Goal: Transaction & Acquisition: Purchase product/service

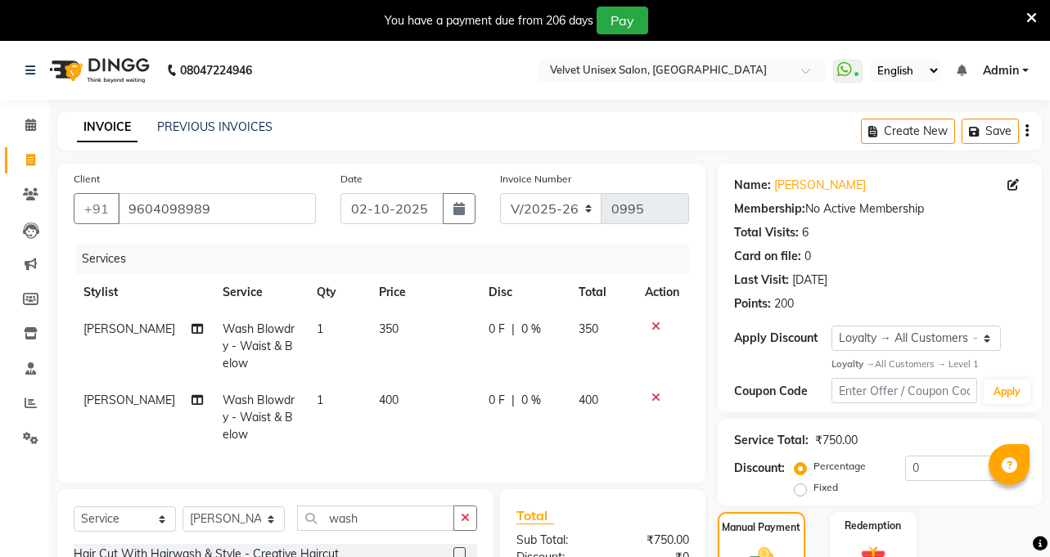
select select "5384"
select select "service"
select select "90584"
select select "1: Object"
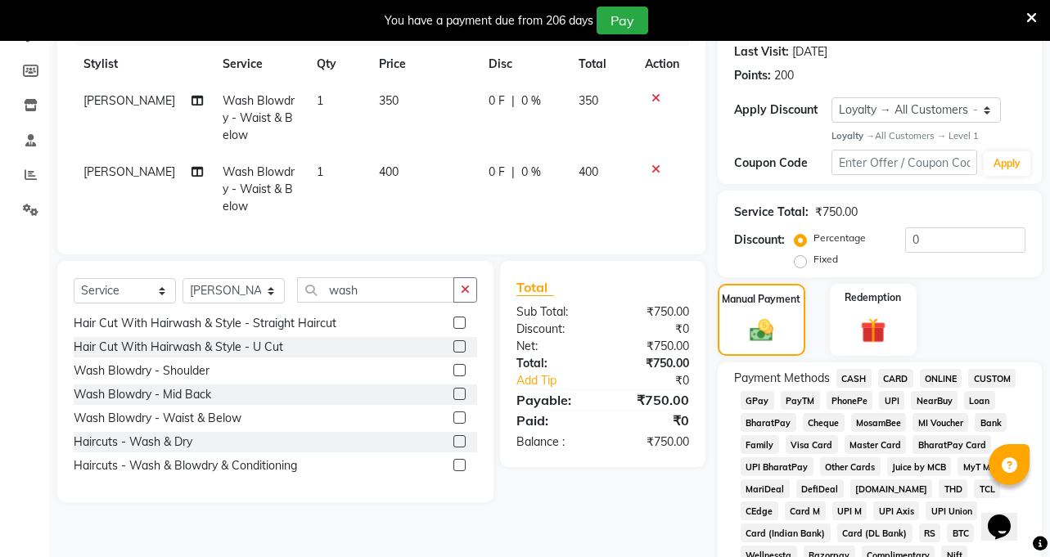
scroll to position [164, 0]
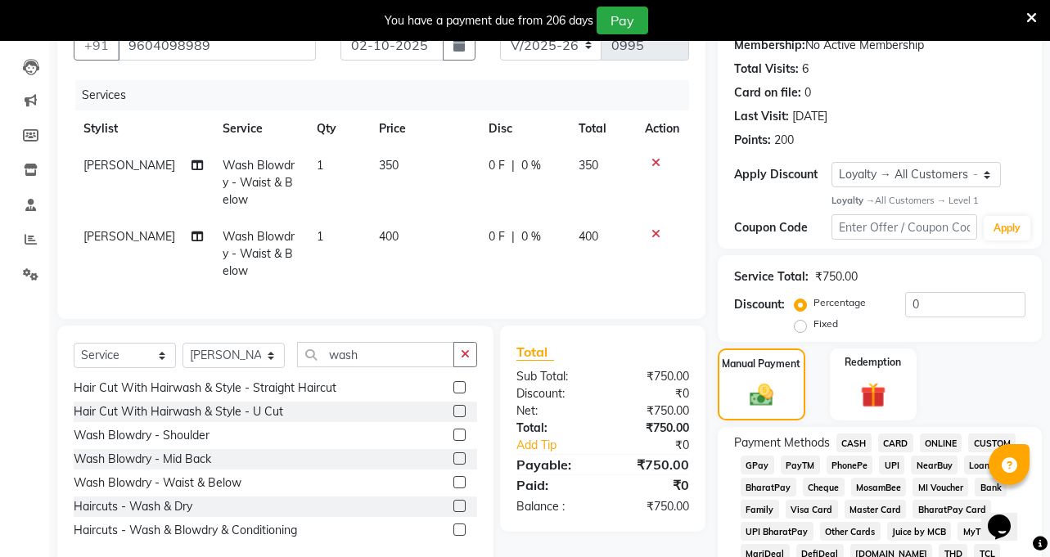
click at [379, 243] on span "400" at bounding box center [389, 236] width 20 height 15
select select "90584"
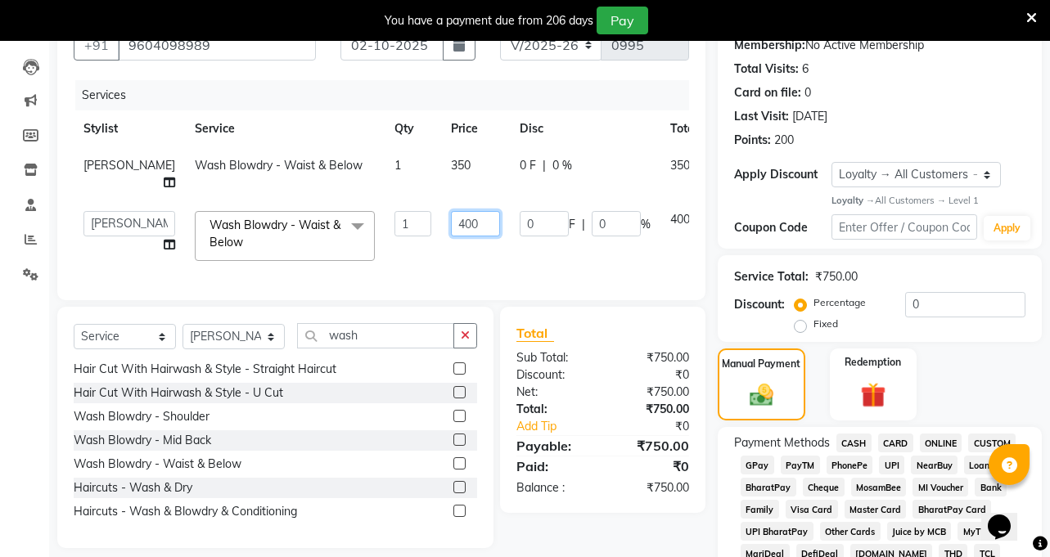
click at [451, 236] on input "400" at bounding box center [475, 223] width 49 height 25
type input "350"
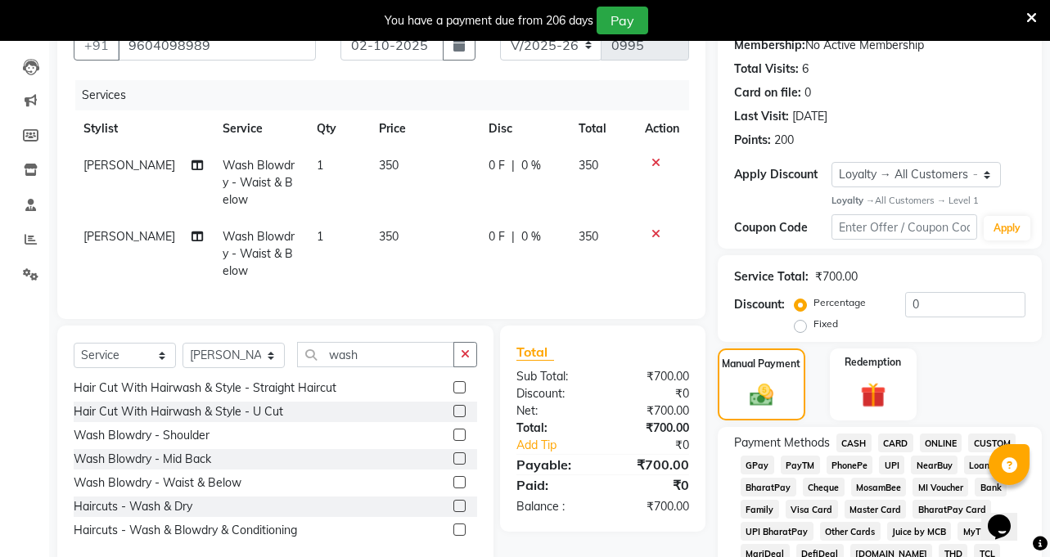
click at [528, 281] on td "0 F | 0 %" at bounding box center [524, 253] width 90 height 71
select select "90584"
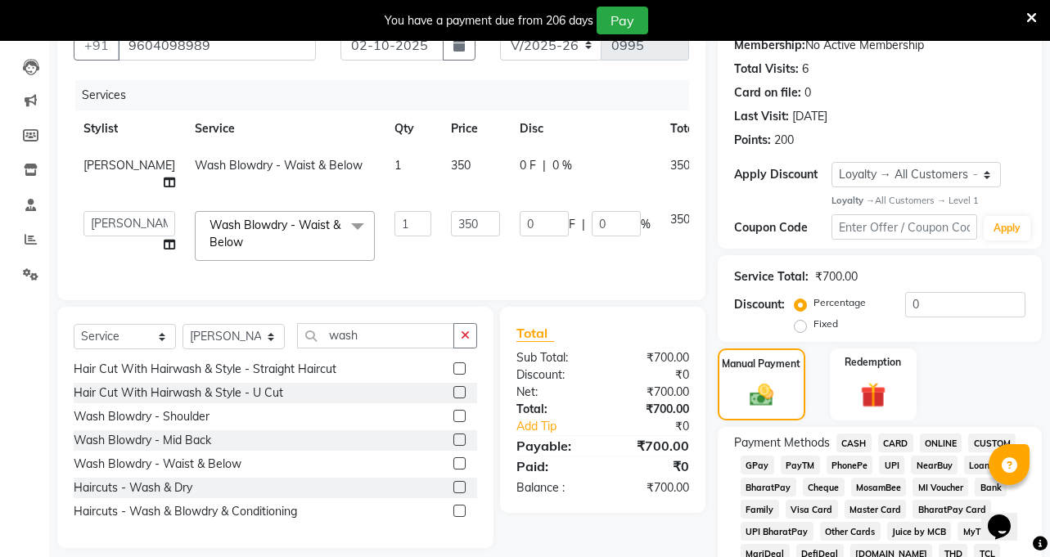
click at [852, 442] on span "CASH" at bounding box center [853, 443] width 35 height 19
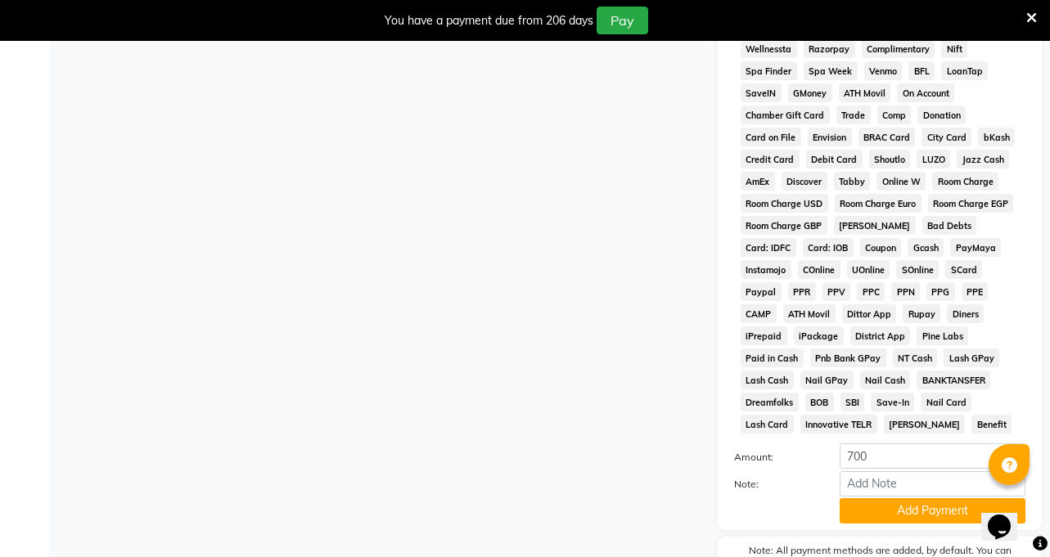
scroll to position [736, 0]
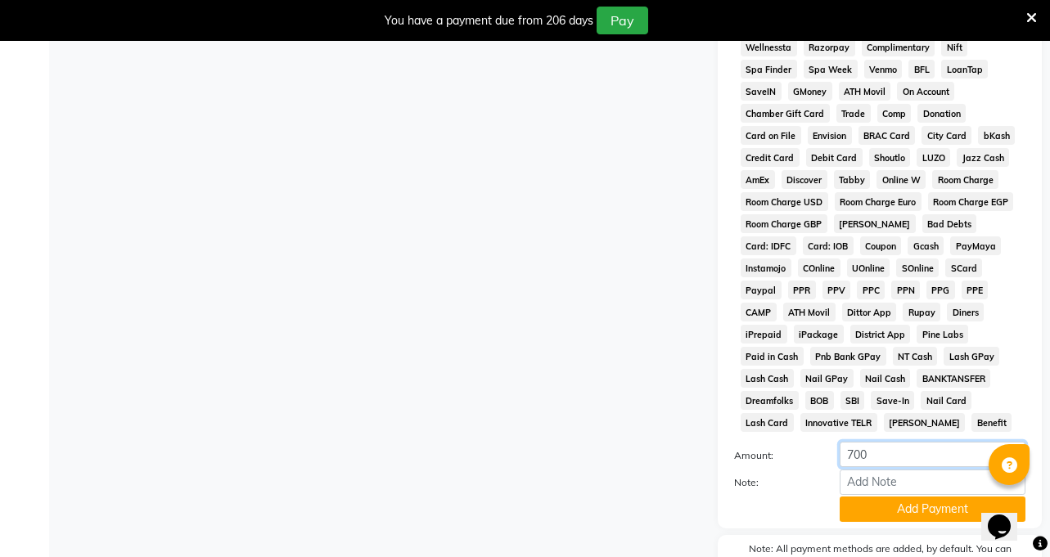
click at [852, 442] on input "700" at bounding box center [932, 454] width 186 height 25
type input "600"
click at [914, 497] on button "Add Payment" at bounding box center [932, 509] width 186 height 25
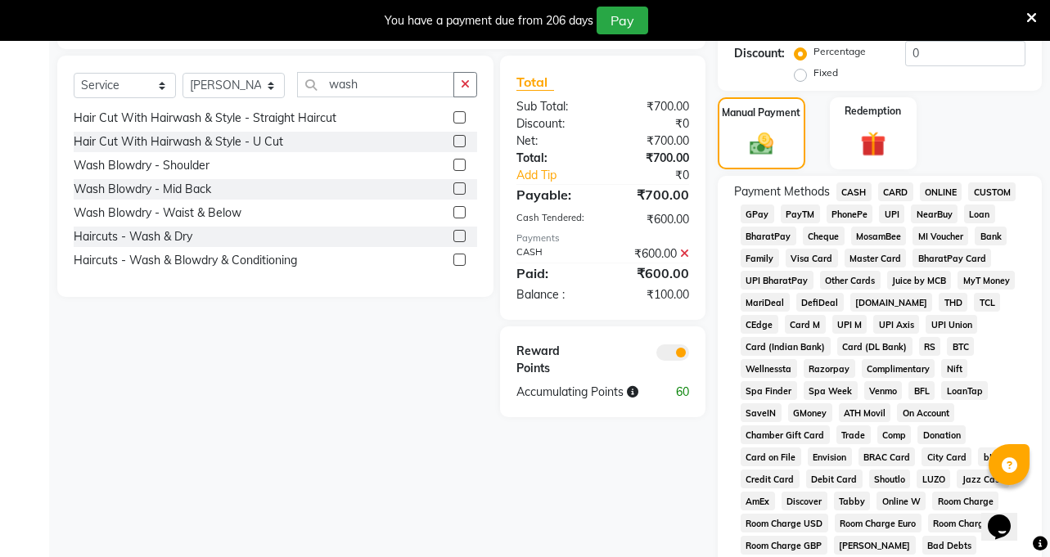
scroll to position [409, 0]
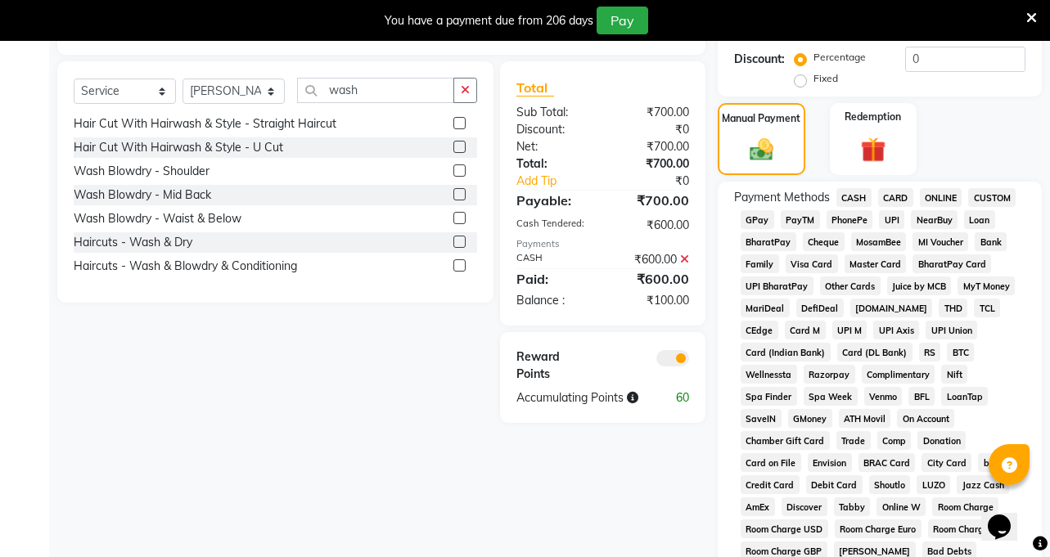
click at [951, 197] on span "ONLINE" at bounding box center [941, 197] width 43 height 19
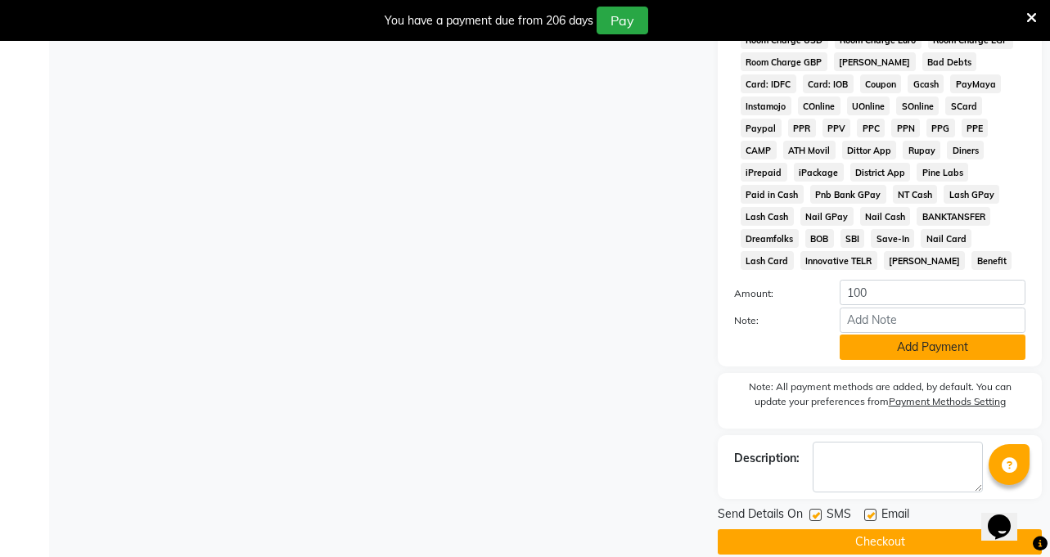
click at [918, 335] on button "Add Payment" at bounding box center [932, 347] width 186 height 25
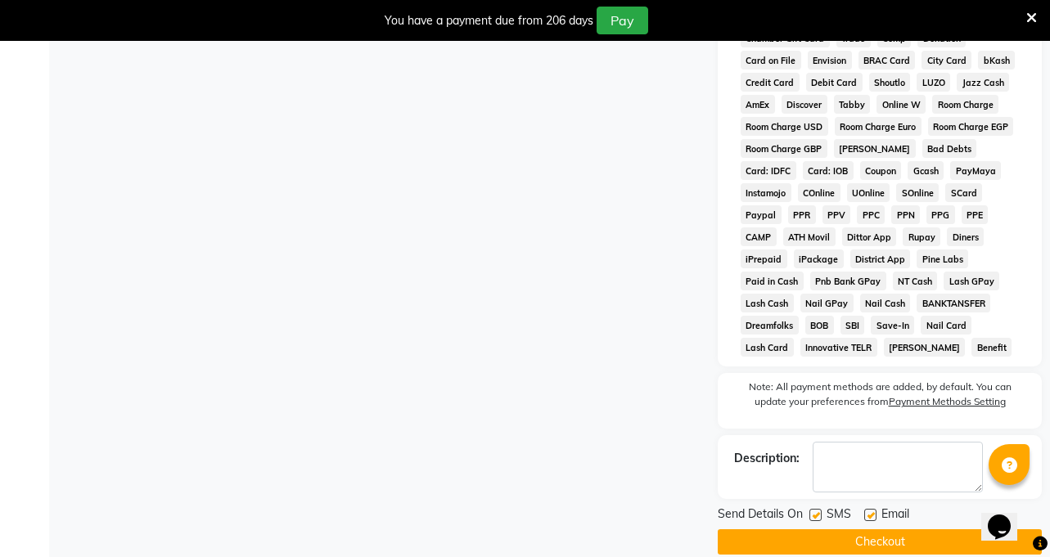
click at [917, 529] on button "Checkout" at bounding box center [879, 541] width 324 height 25
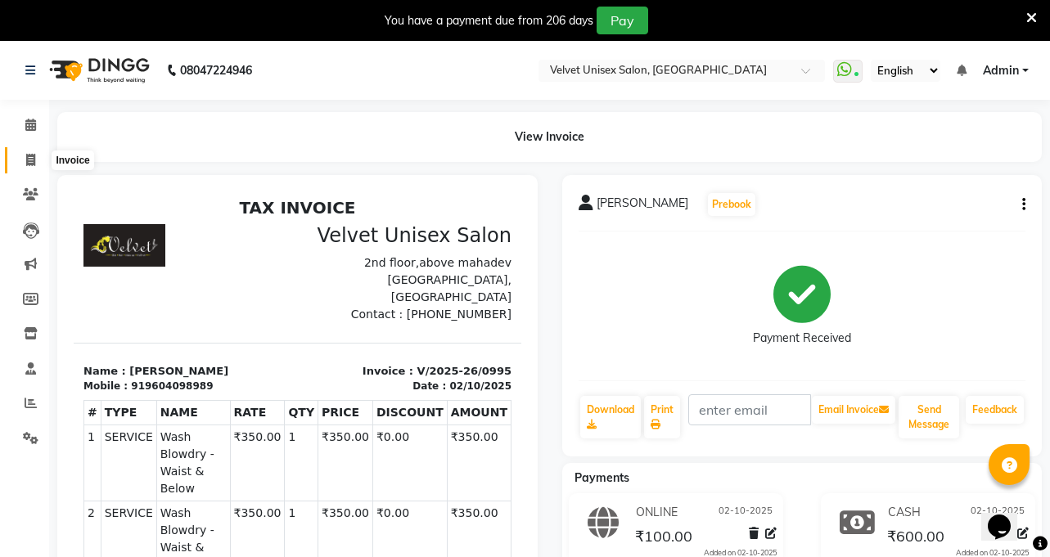
click at [29, 162] on icon at bounding box center [30, 160] width 9 height 12
select select "service"
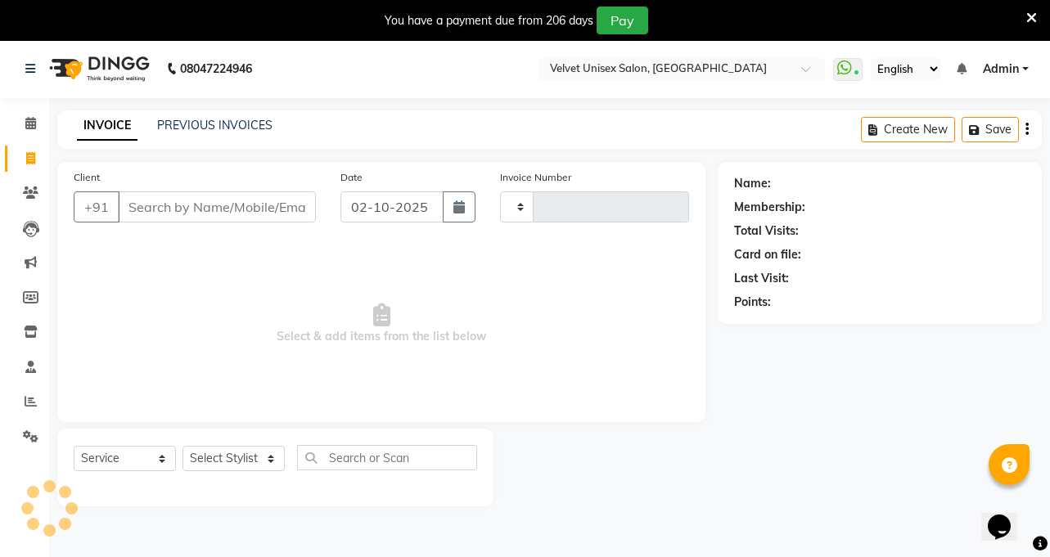
type input "0996"
select select "5384"
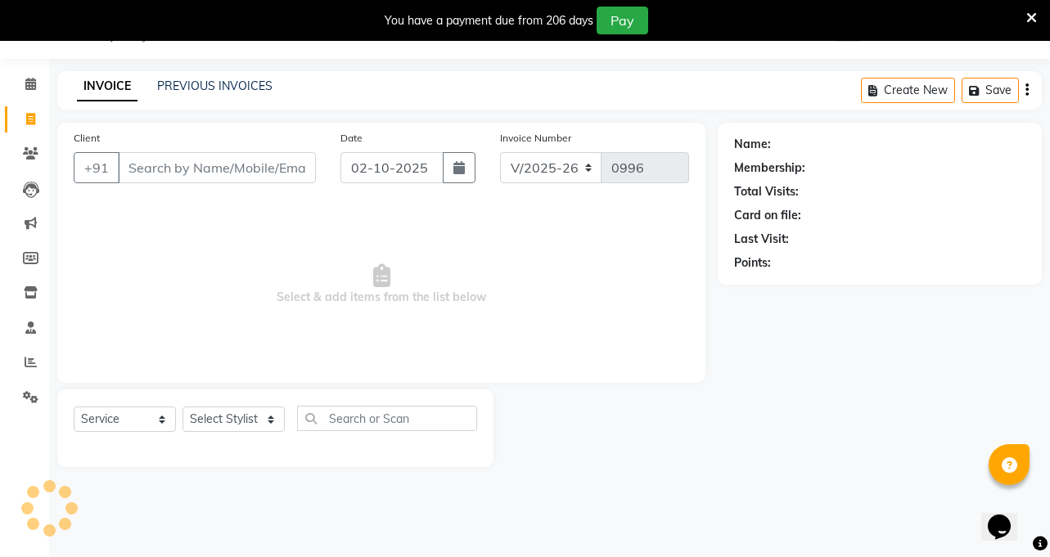
click at [156, 178] on input "Client" at bounding box center [217, 167] width 198 height 31
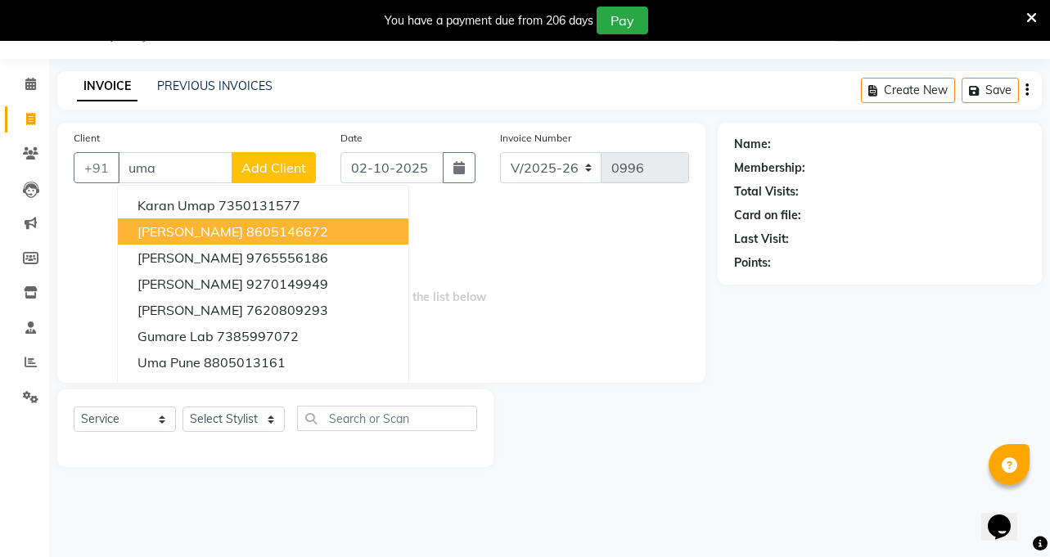
click at [188, 227] on span "[PERSON_NAME]" at bounding box center [190, 231] width 106 height 16
type input "8605146672"
select select "2: Object"
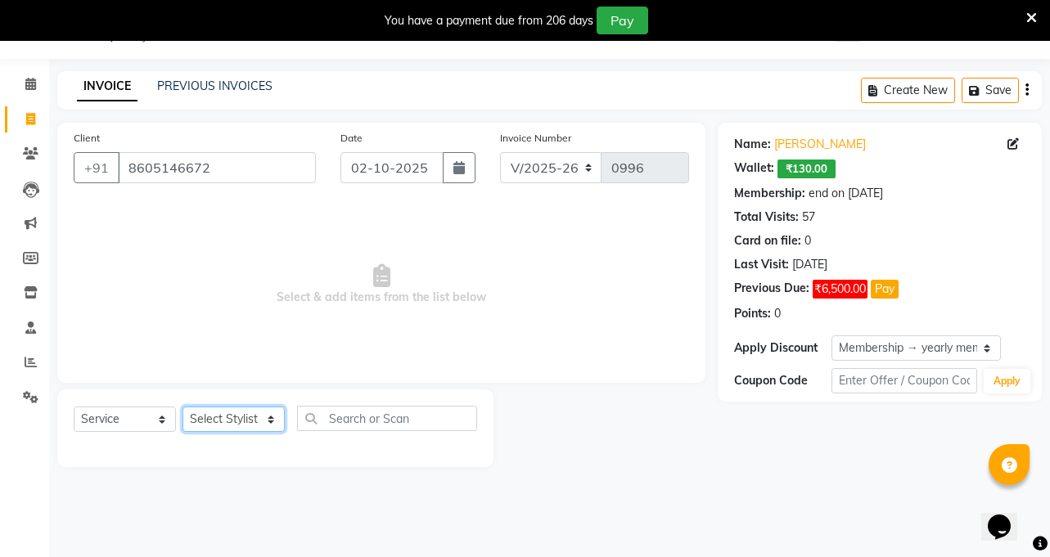
click at [269, 418] on select "Select Stylist [PERSON_NAME] [PERSON_NAME] [PERSON_NAME] sagar nadrekar [PERSON…" at bounding box center [233, 419] width 102 height 25
select select "90585"
click at [182, 407] on select "Select Stylist [PERSON_NAME] [PERSON_NAME] [PERSON_NAME] sagar nadrekar [PERSON…" at bounding box center [233, 419] width 102 height 25
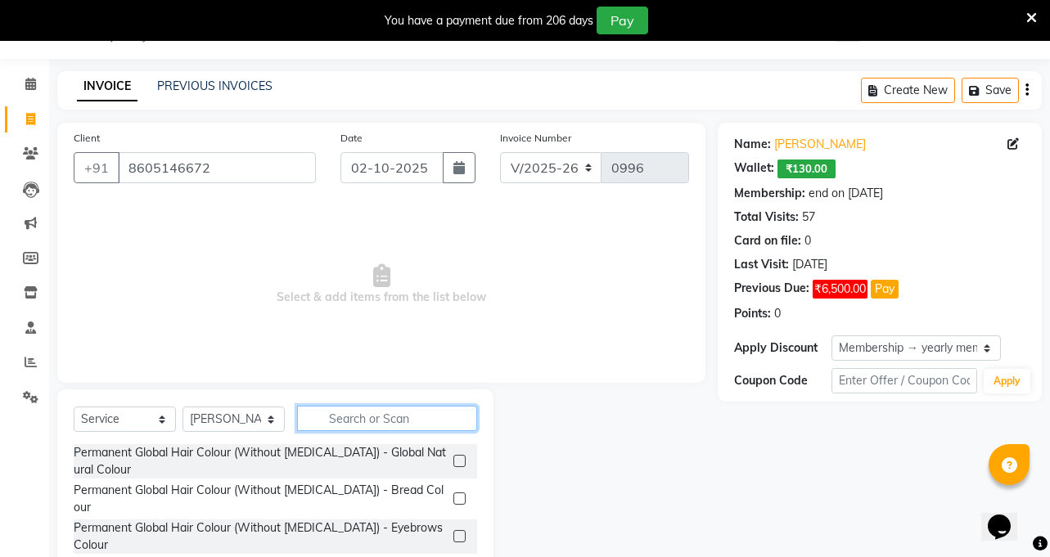
click at [387, 422] on input "text" at bounding box center [387, 418] width 180 height 25
type input "h"
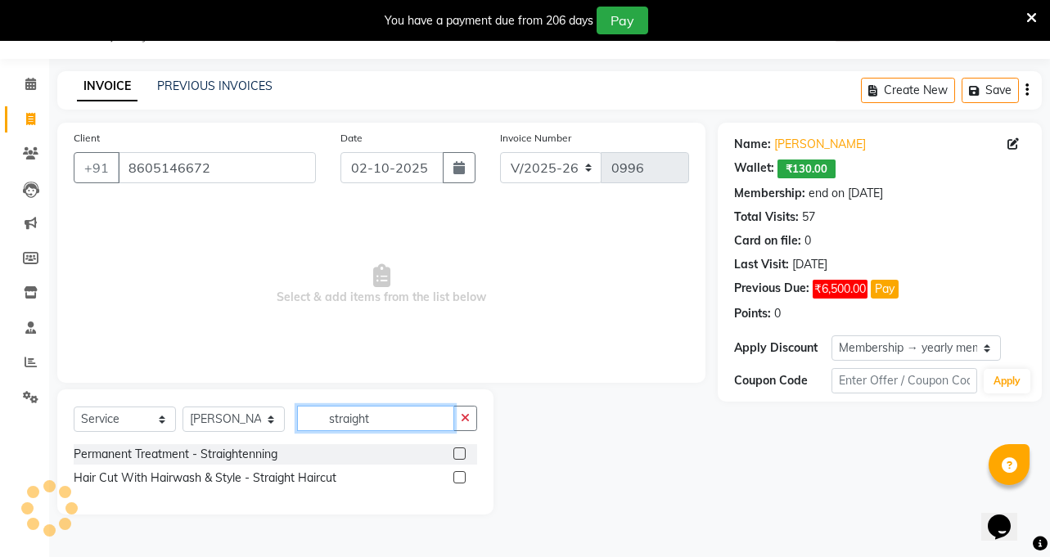
type input "straight"
click at [459, 477] on label at bounding box center [459, 477] width 12 height 12
click at [459, 477] on input "checkbox" at bounding box center [458, 478] width 11 height 11
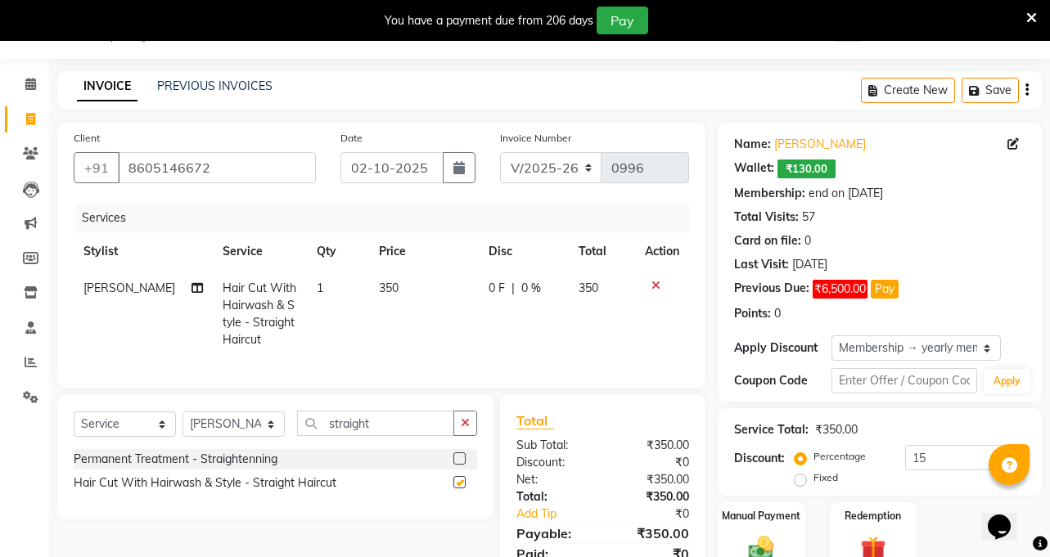
checkbox input "false"
click at [379, 291] on span "350" at bounding box center [389, 288] width 20 height 15
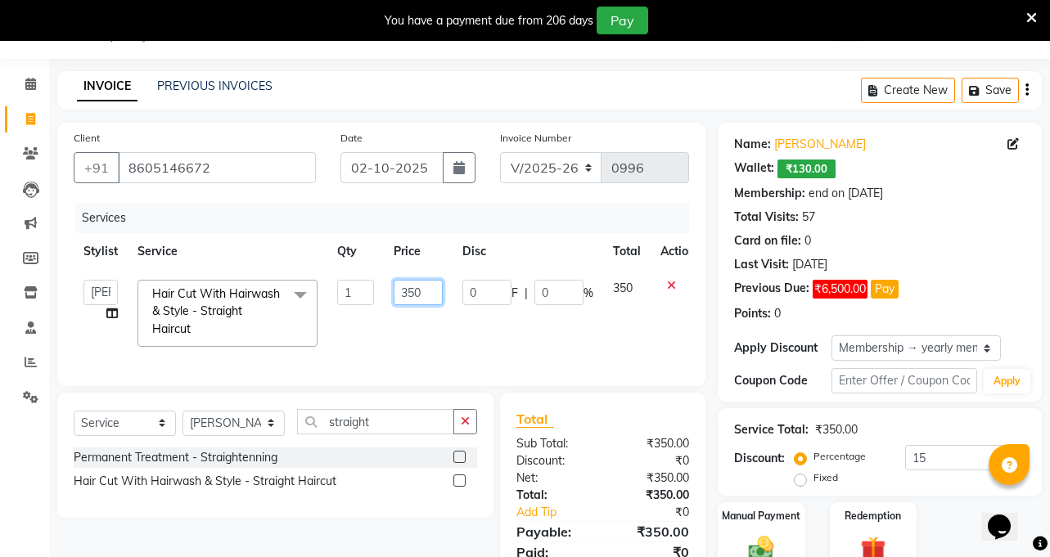
click at [413, 295] on input "350" at bounding box center [417, 292] width 49 height 25
type input "300"
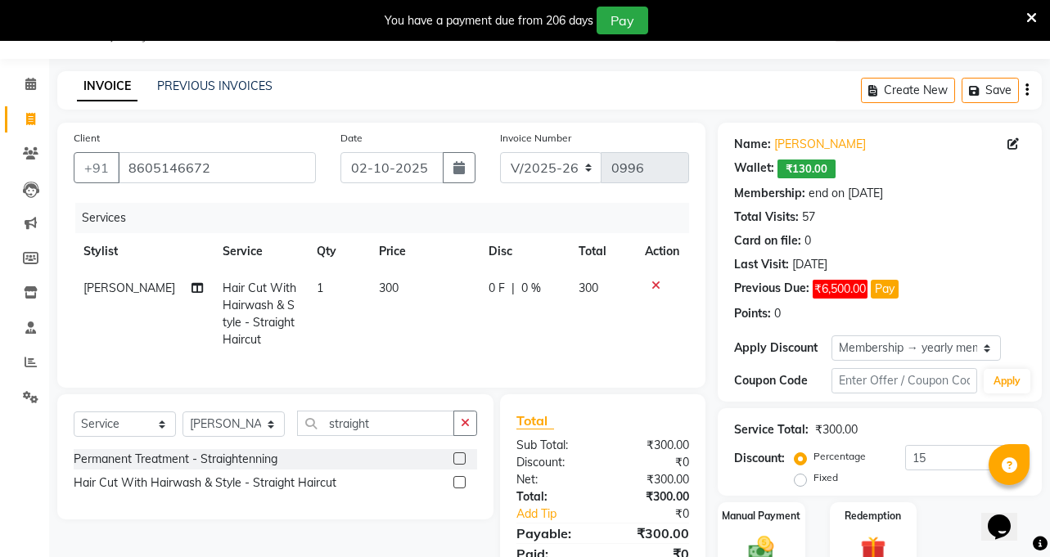
click at [443, 333] on td "300" at bounding box center [424, 314] width 110 height 88
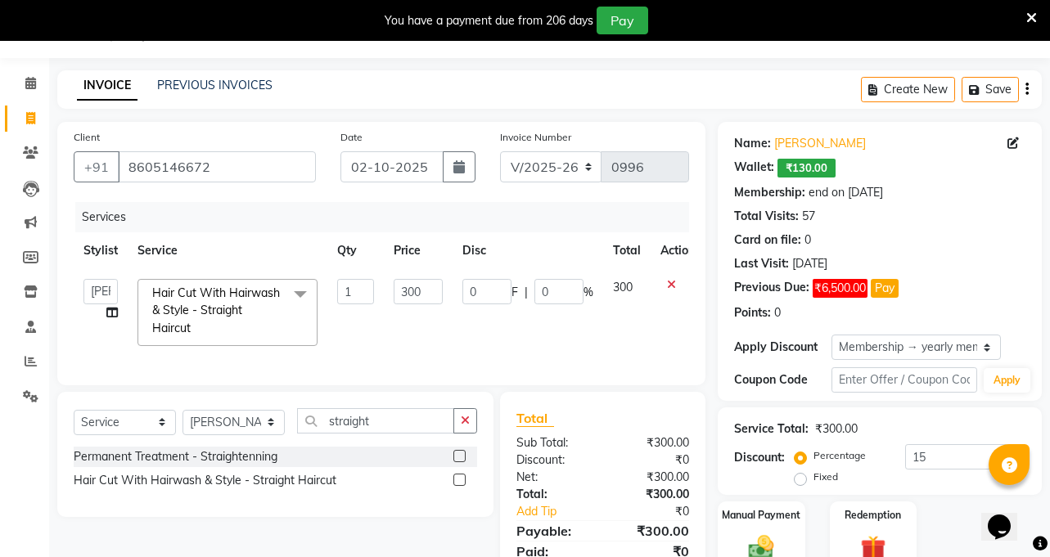
scroll to position [119, 0]
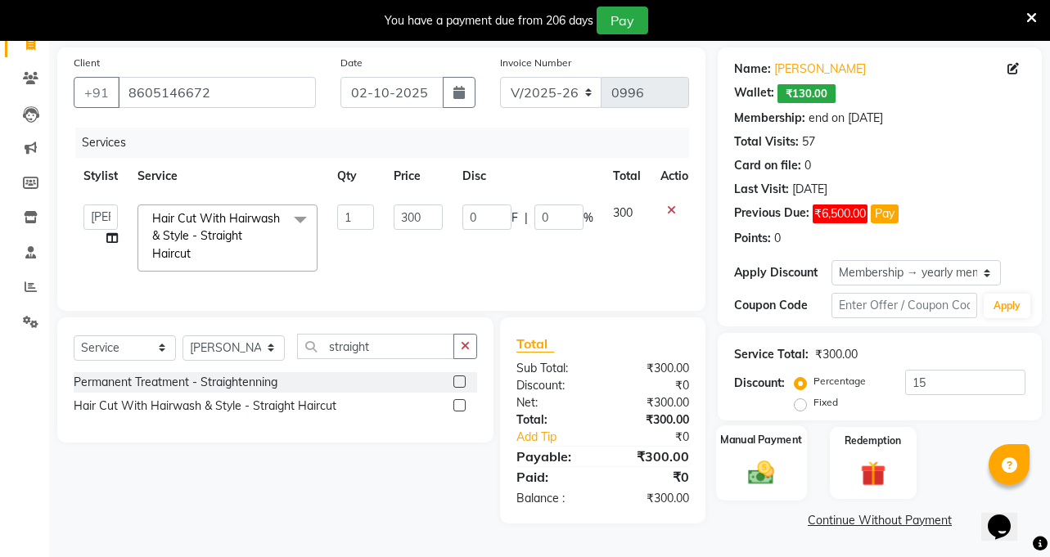
click at [765, 466] on img at bounding box center [761, 472] width 43 height 30
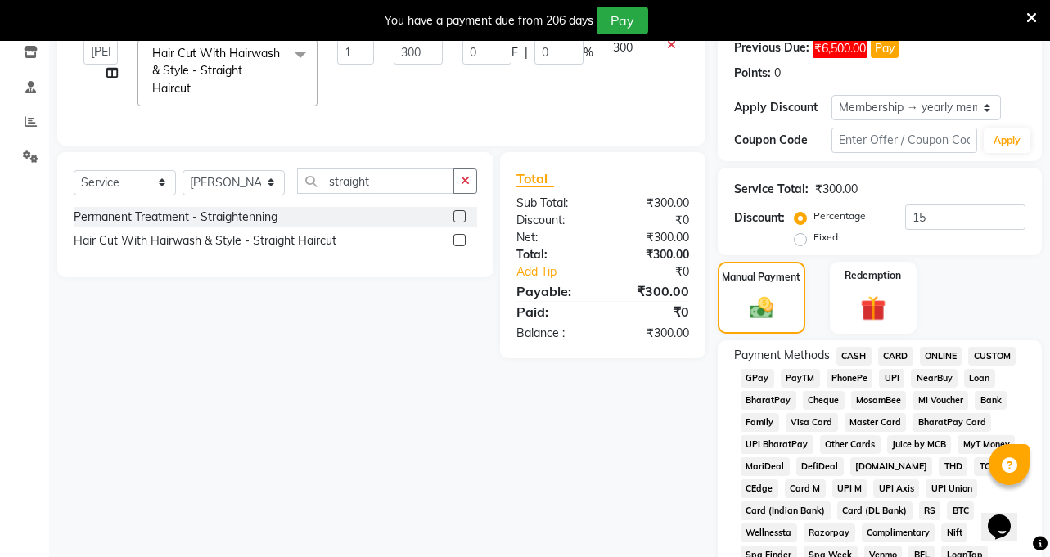
scroll to position [283, 0]
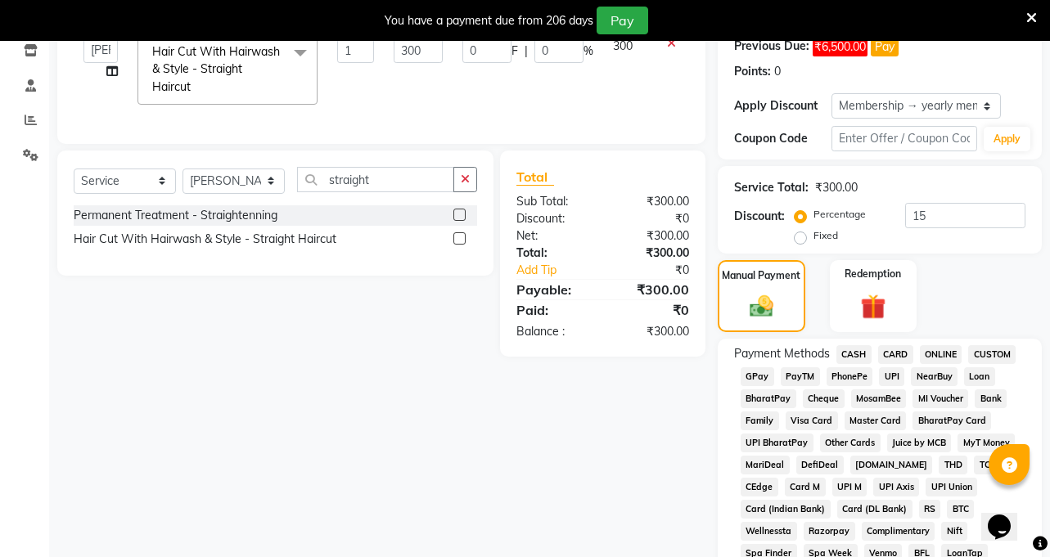
click at [945, 353] on span "ONLINE" at bounding box center [941, 354] width 43 height 19
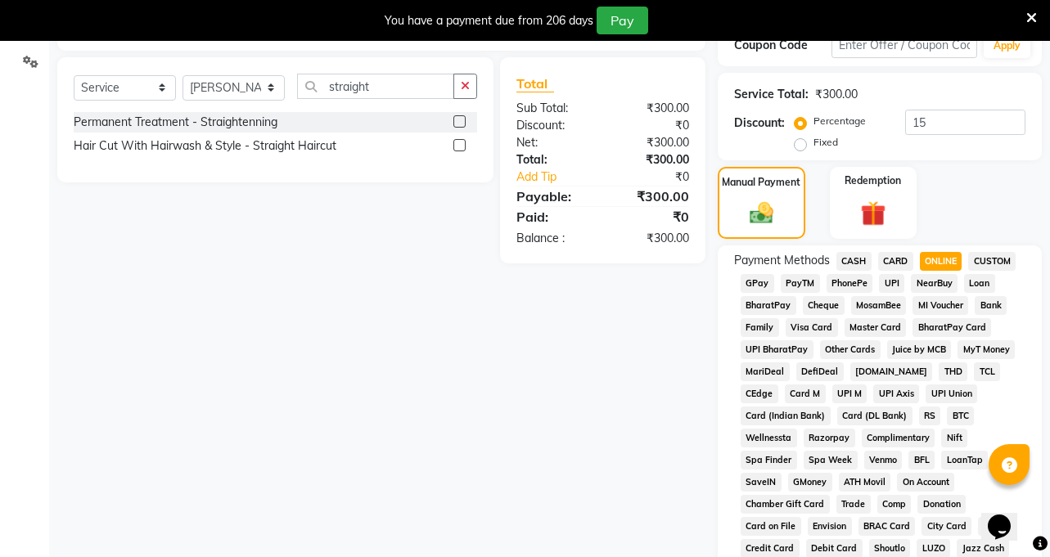
scroll to position [365, 0]
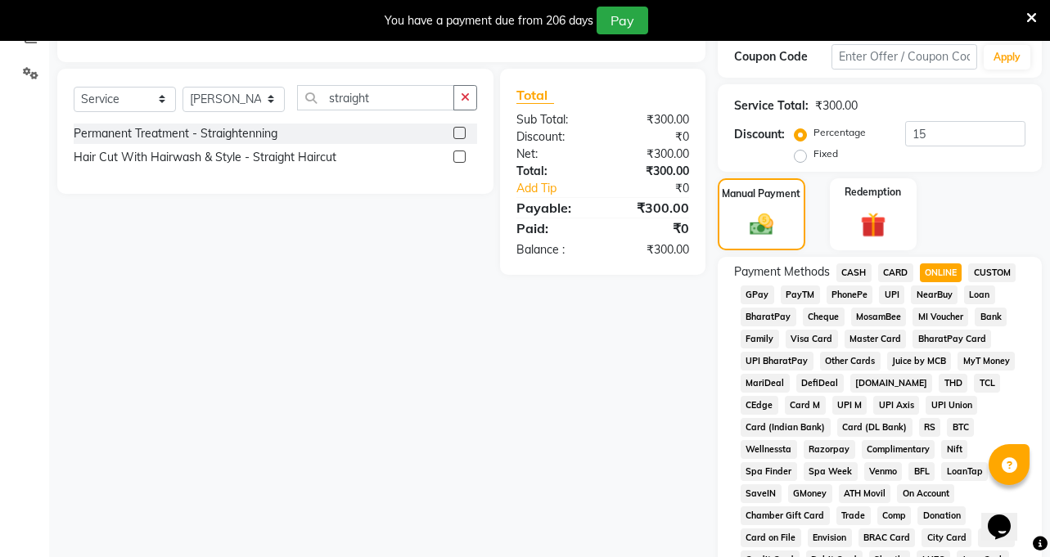
click at [858, 274] on span "CASH" at bounding box center [853, 272] width 35 height 19
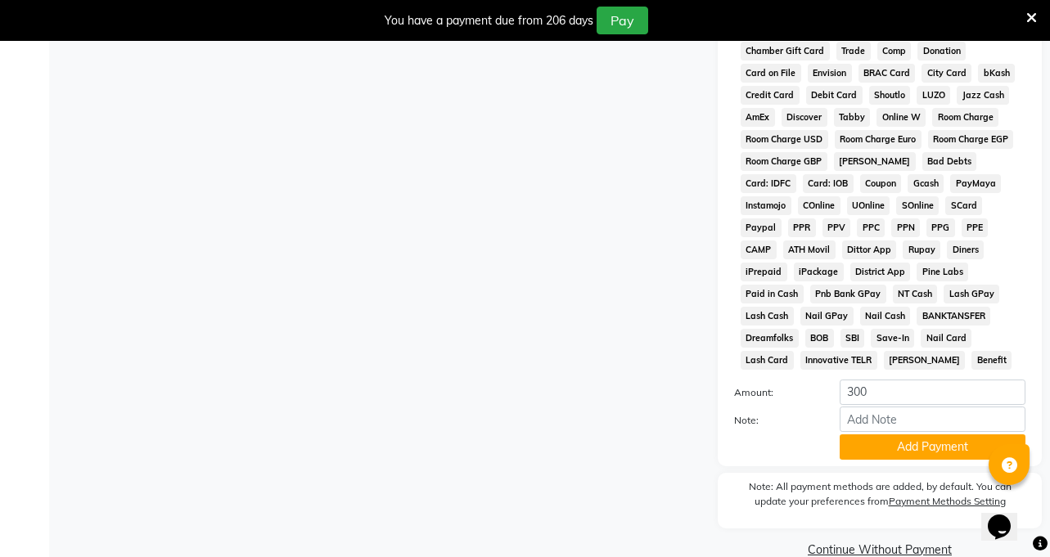
scroll to position [837, 0]
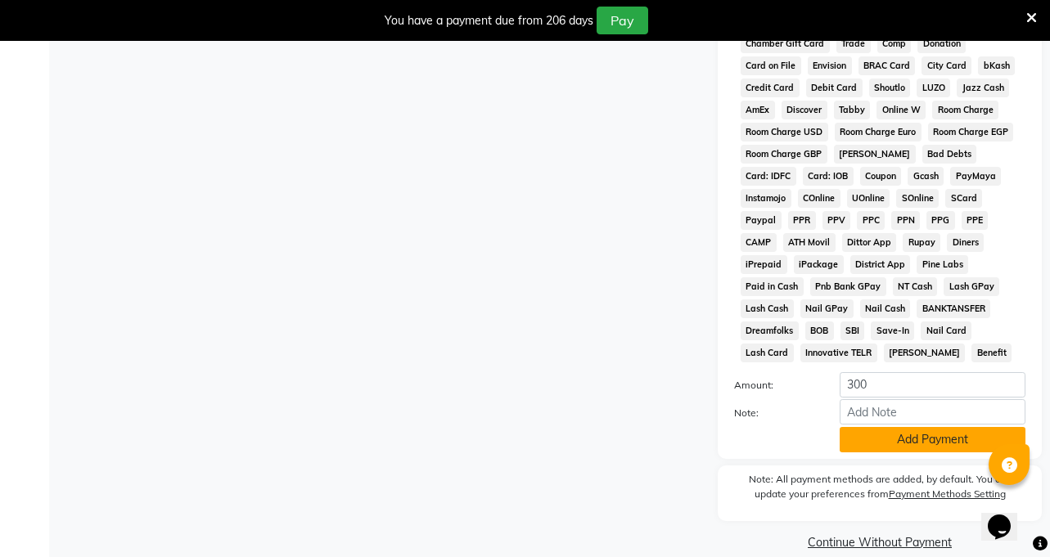
click at [902, 427] on button "Add Payment" at bounding box center [932, 439] width 186 height 25
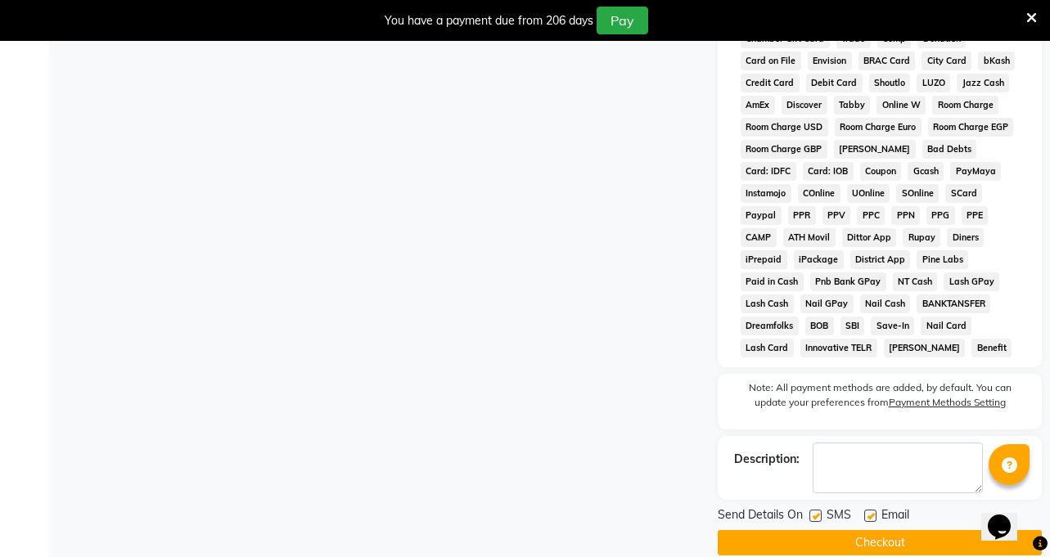
scroll to position [843, 0]
click at [884, 529] on button "Checkout" at bounding box center [879, 541] width 324 height 25
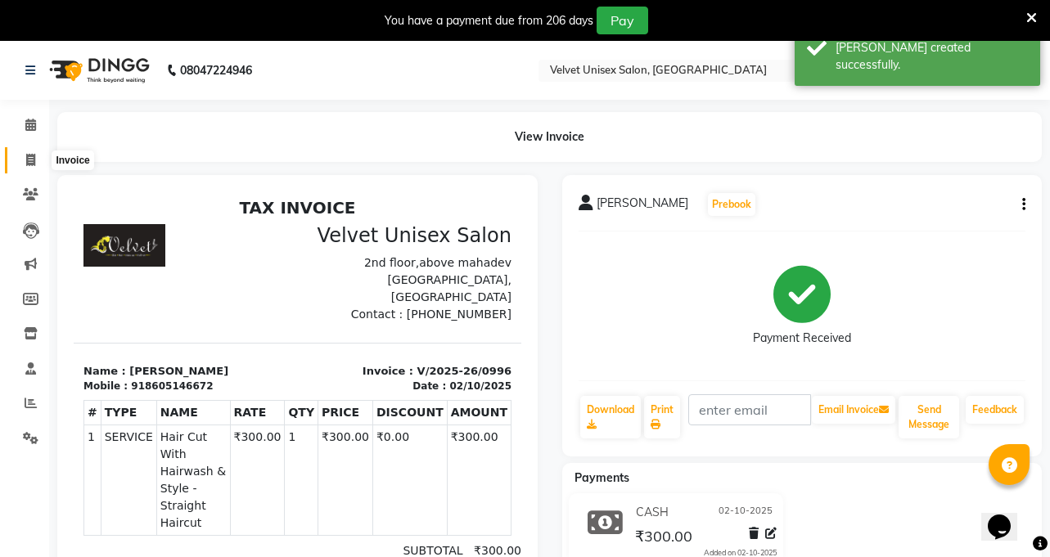
click at [28, 163] on icon at bounding box center [30, 160] width 9 height 12
select select "5384"
select select "service"
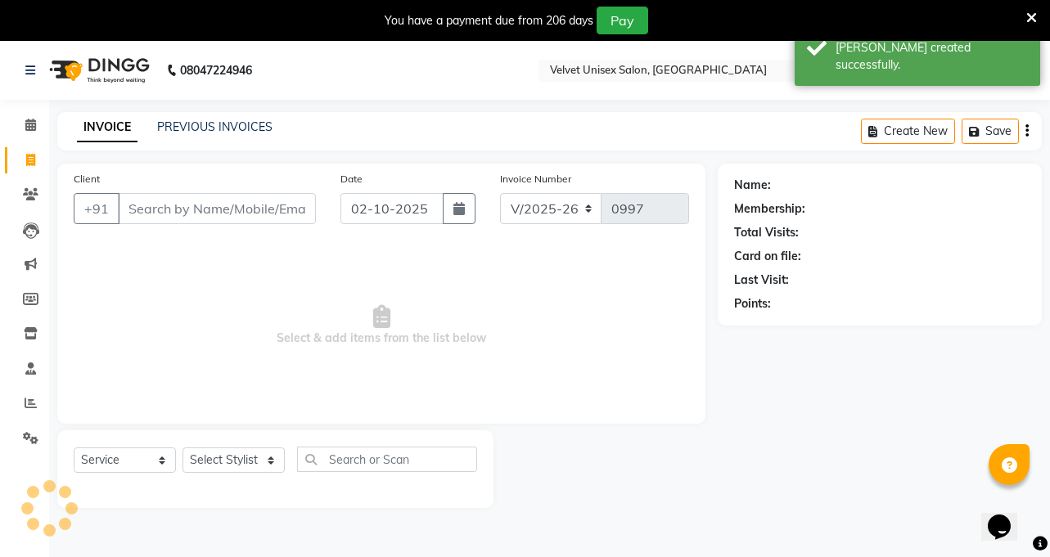
scroll to position [41, 0]
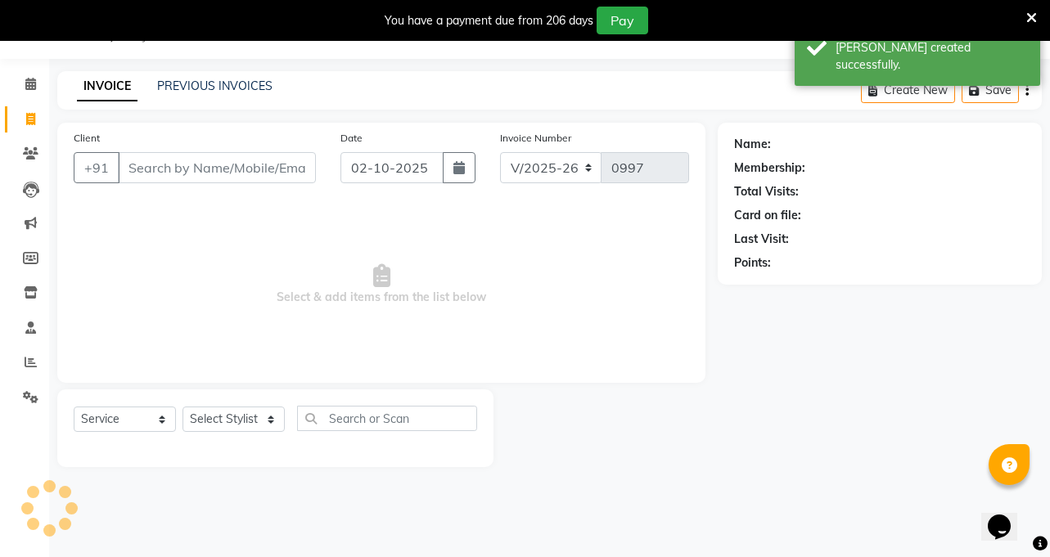
click at [186, 169] on input "Client" at bounding box center [217, 167] width 198 height 31
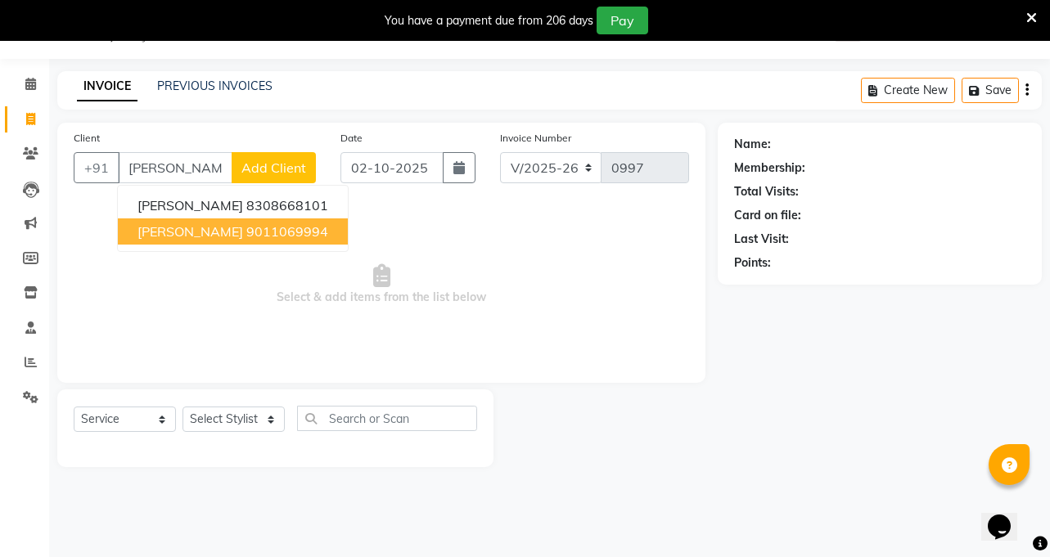
click at [244, 240] on button "[PERSON_NAME] 9011069994" at bounding box center [233, 231] width 230 height 26
type input "9011069994"
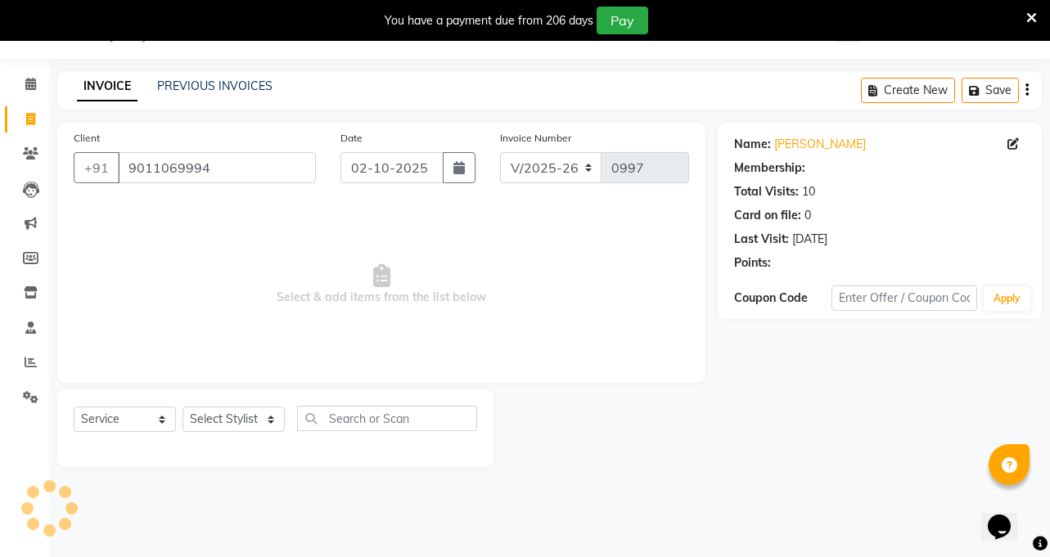
select select "1: Object"
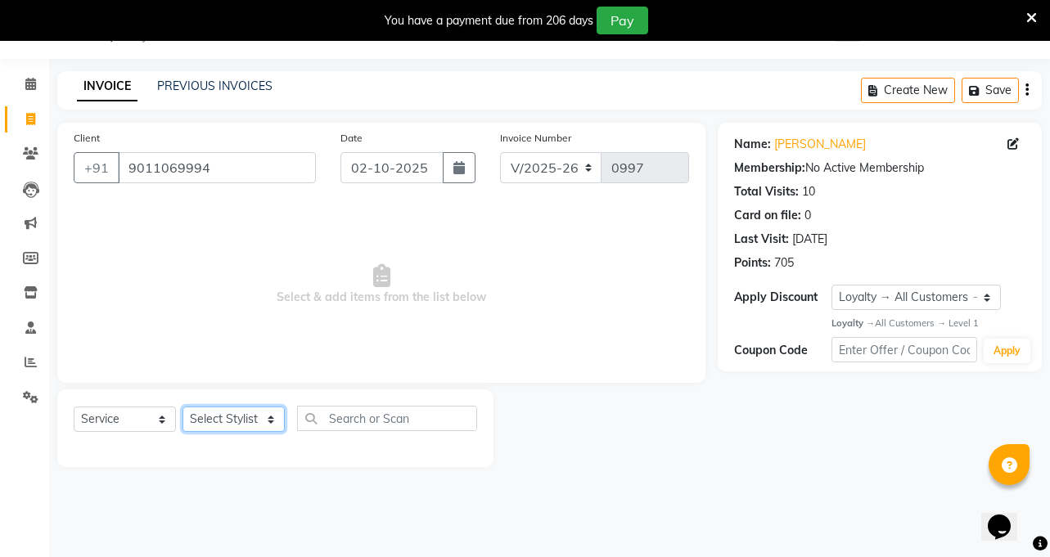
click at [243, 419] on select "Select Stylist [PERSON_NAME] [PERSON_NAME] [PERSON_NAME] sagar nadrekar [PERSON…" at bounding box center [233, 419] width 102 height 25
select select "90584"
click at [182, 407] on select "Select Stylist [PERSON_NAME] [PERSON_NAME] [PERSON_NAME] sagar nadrekar [PERSON…" at bounding box center [233, 419] width 102 height 25
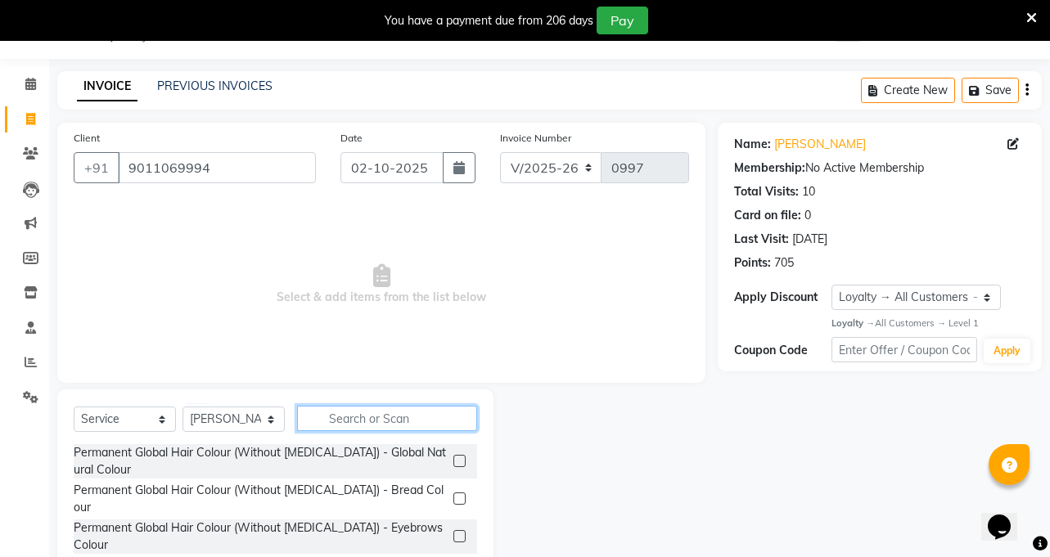
click at [365, 411] on input "text" at bounding box center [387, 418] width 180 height 25
click at [453, 457] on label at bounding box center [459, 461] width 12 height 12
click at [453, 457] on input "checkbox" at bounding box center [458, 461] width 11 height 11
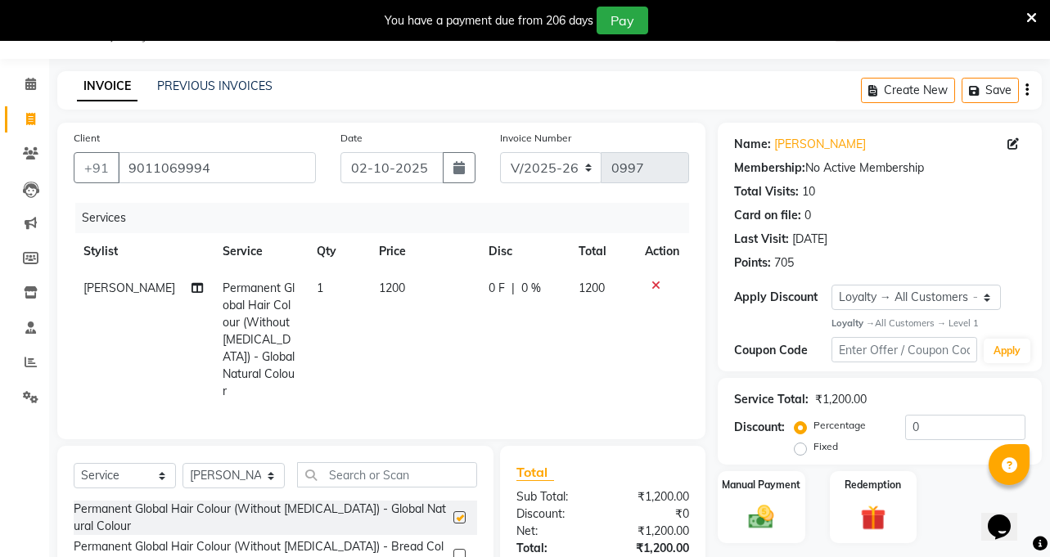
checkbox input "false"
click at [380, 294] on span "1200" at bounding box center [392, 288] width 26 height 15
select select "90584"
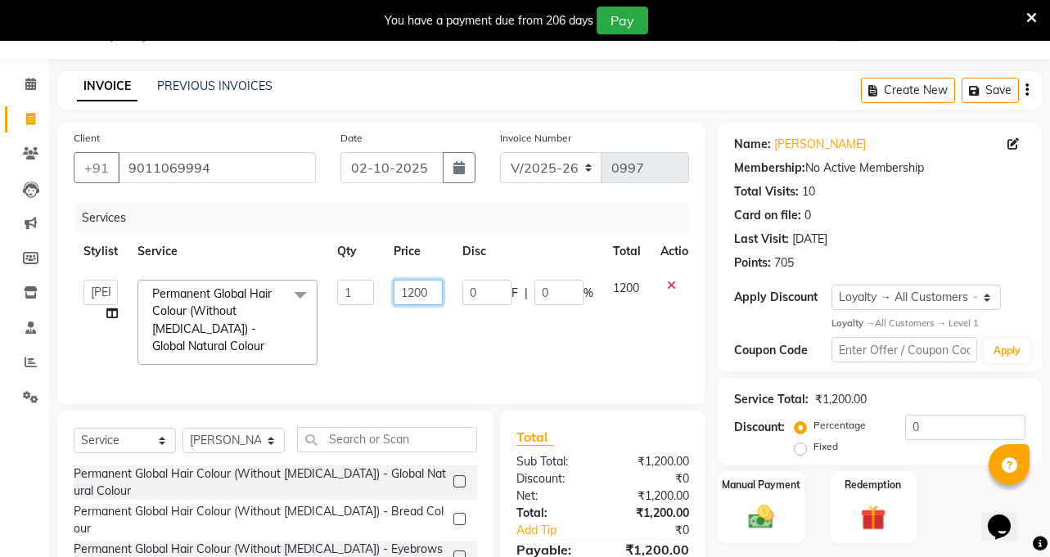
click at [414, 295] on input "1200" at bounding box center [417, 292] width 49 height 25
type input "2500"
click at [450, 334] on td "2500" at bounding box center [418, 322] width 69 height 105
select select "90584"
click at [115, 316] on icon at bounding box center [111, 313] width 11 height 11
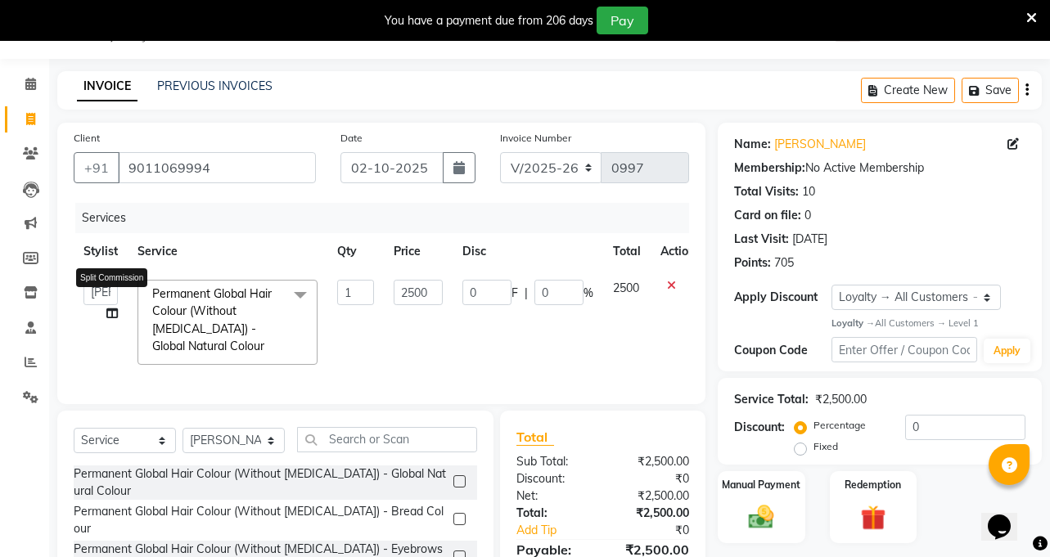
select select "90584"
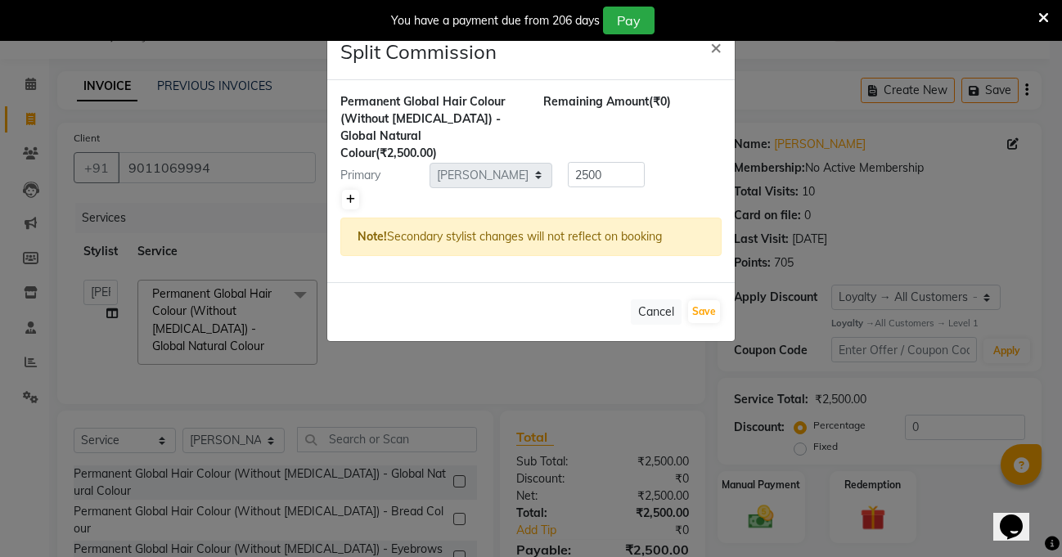
click at [348, 195] on icon at bounding box center [350, 200] width 9 height 10
type input "1250"
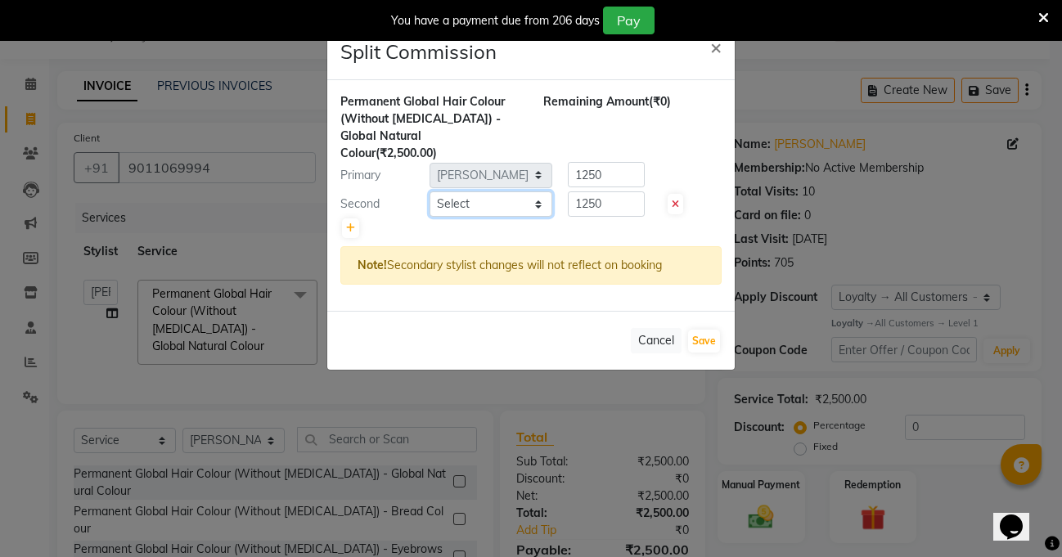
click at [466, 191] on select "Select [PERSON_NAME] [PERSON_NAME] [PERSON_NAME] sagar nadrekar [PERSON_NAME] […" at bounding box center [490, 203] width 123 height 25
select select "90585"
click at [429, 191] on select "Select [PERSON_NAME] [PERSON_NAME] [PERSON_NAME] sagar nadrekar [PERSON_NAME] […" at bounding box center [490, 203] width 123 height 25
click at [709, 330] on button "Save" at bounding box center [704, 341] width 32 height 23
select select "Select"
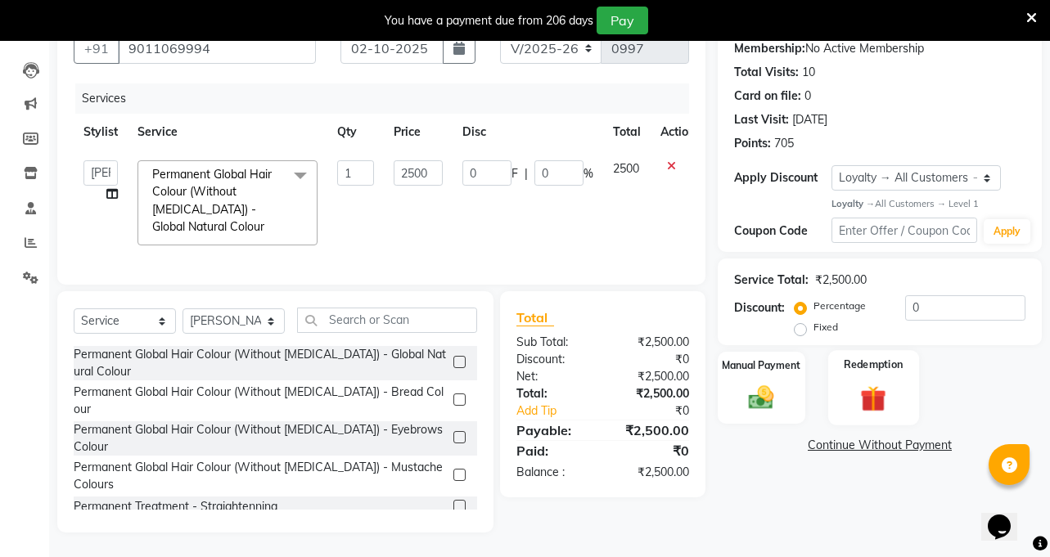
scroll to position [173, 0]
click at [764, 387] on img at bounding box center [761, 398] width 43 height 30
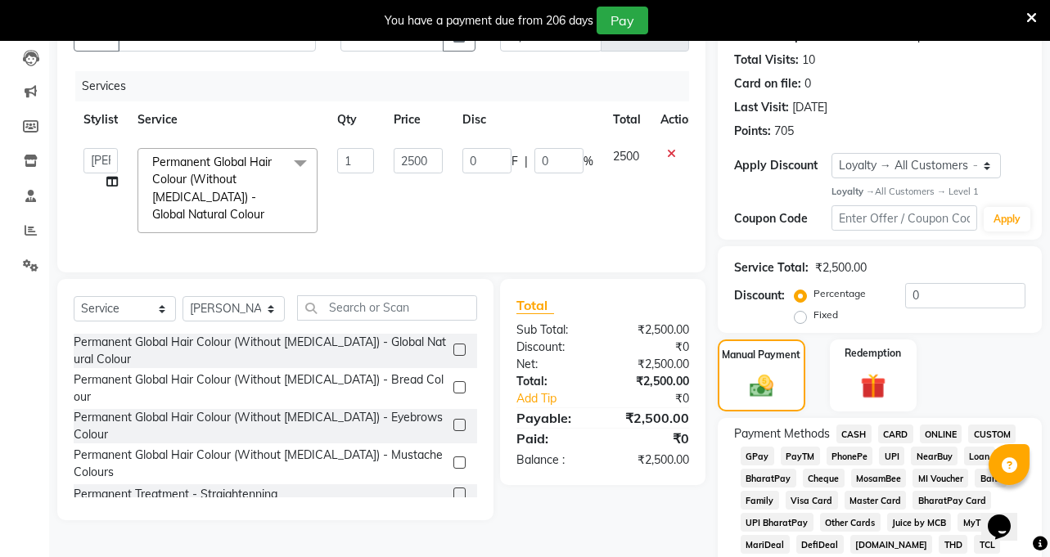
click at [930, 433] on span "ONLINE" at bounding box center [941, 434] width 43 height 19
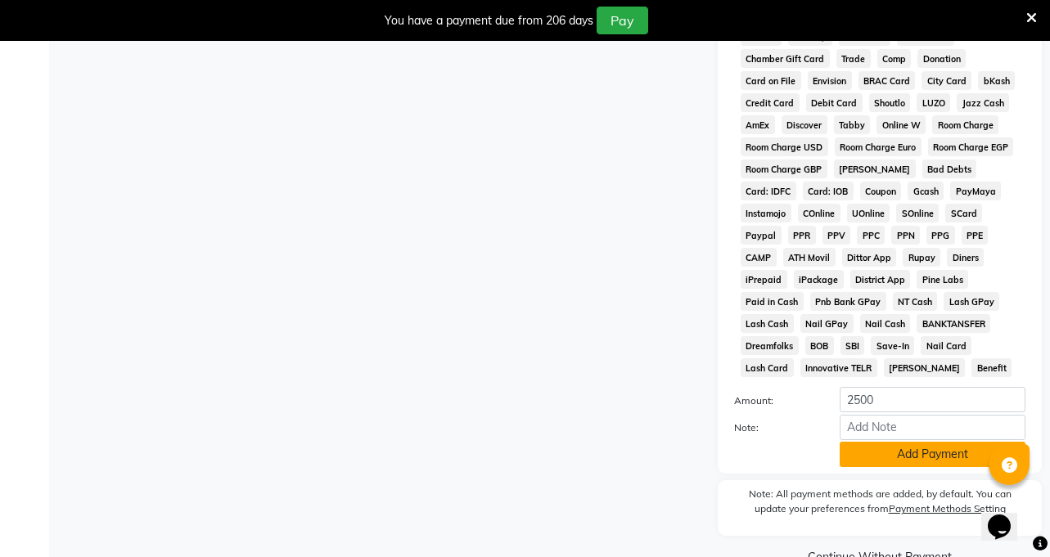
scroll to position [806, 0]
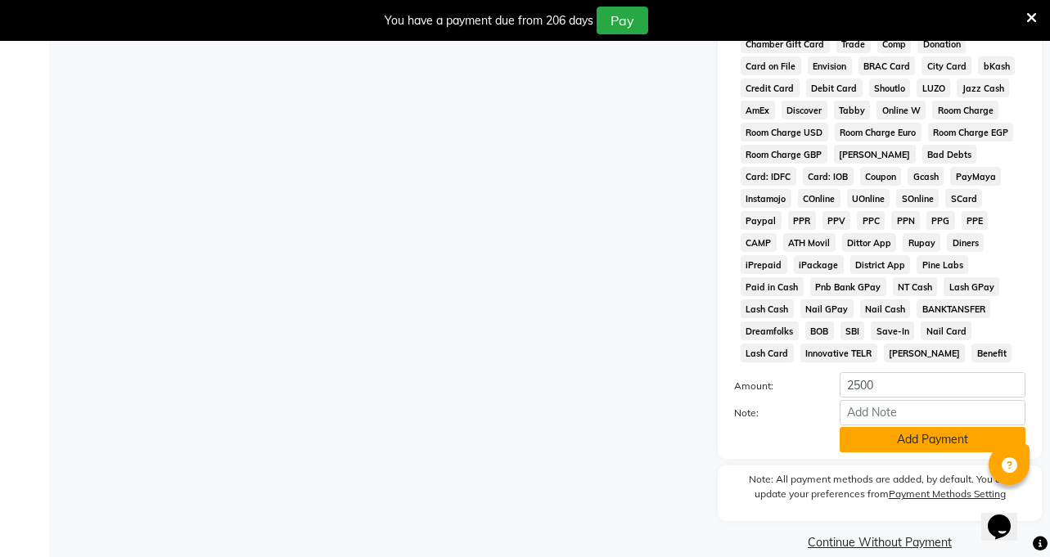
click at [875, 427] on button "Add Payment" at bounding box center [932, 439] width 186 height 25
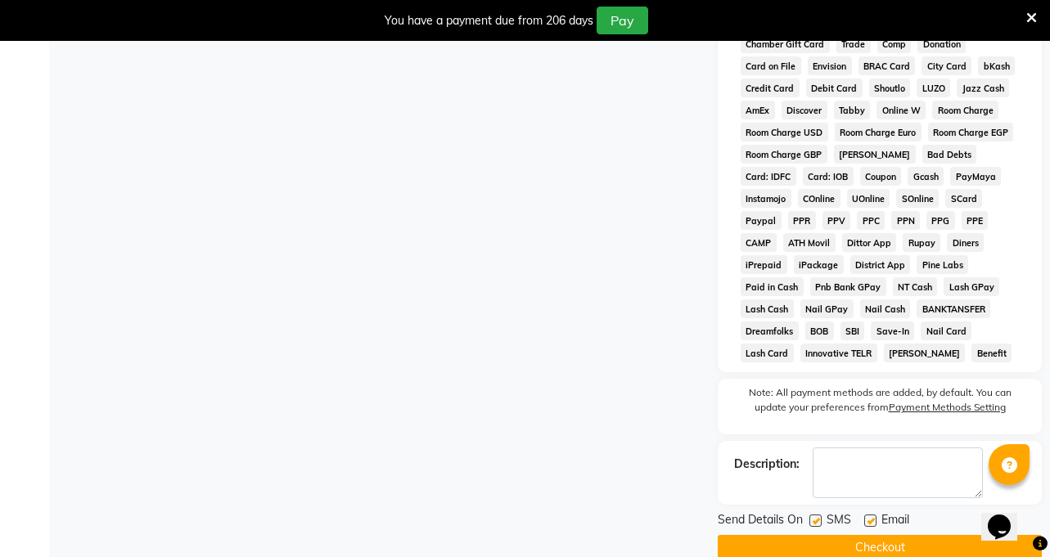
click at [853, 535] on button "Checkout" at bounding box center [879, 547] width 324 height 25
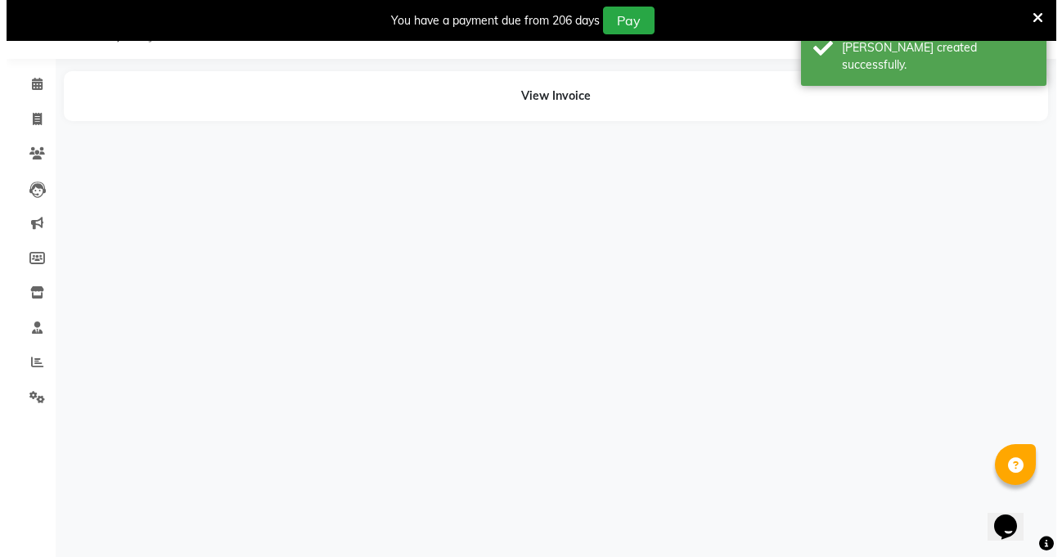
scroll to position [41, 0]
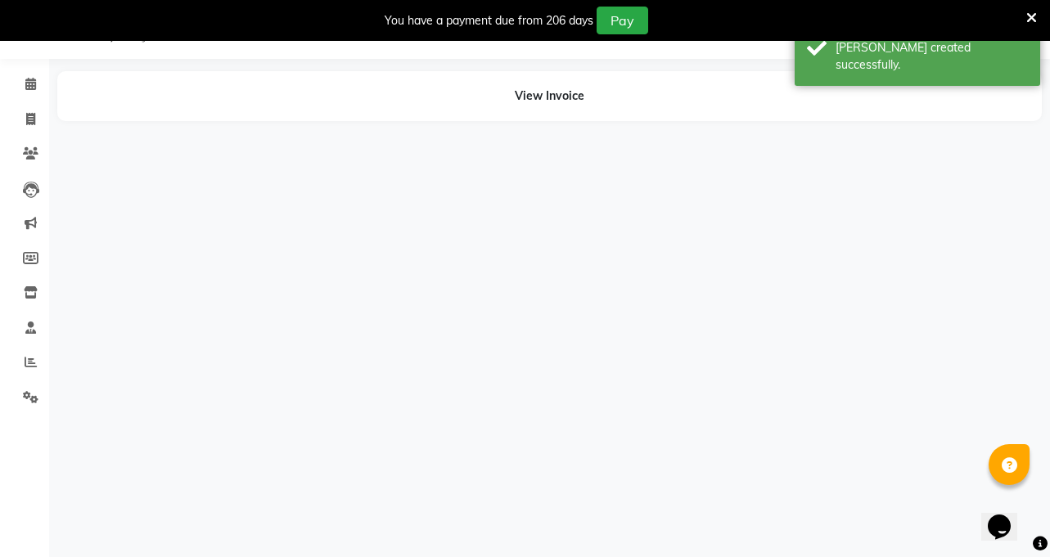
select select "90584"
select select "90585"
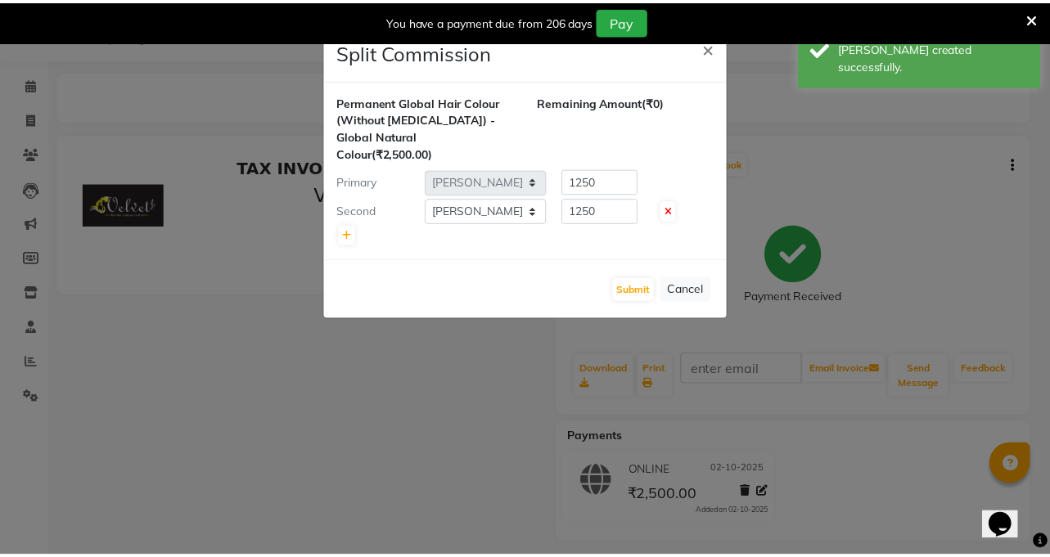
scroll to position [0, 0]
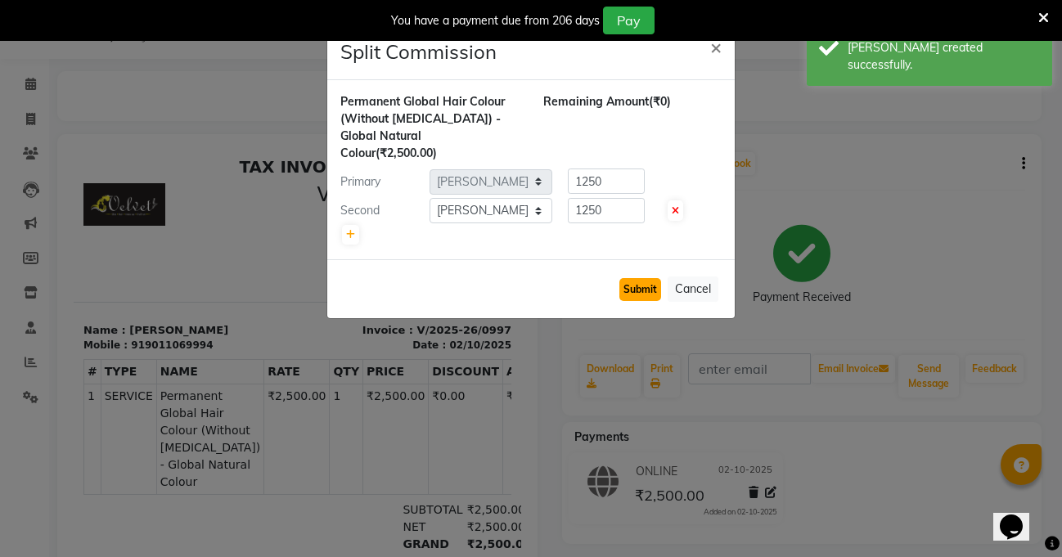
click at [646, 278] on button "Submit" at bounding box center [640, 289] width 42 height 23
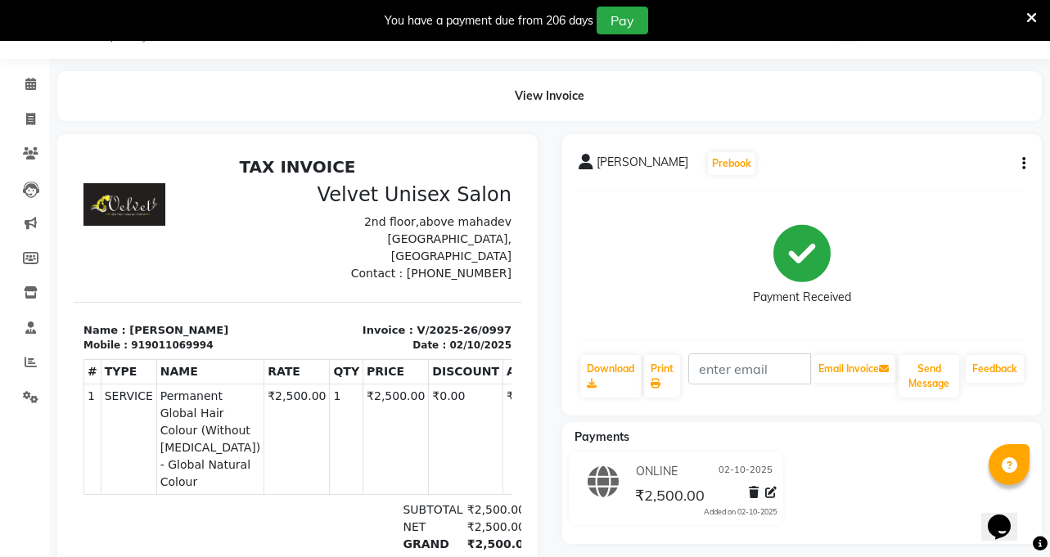
click at [1027, 22] on icon at bounding box center [1031, 18] width 11 height 15
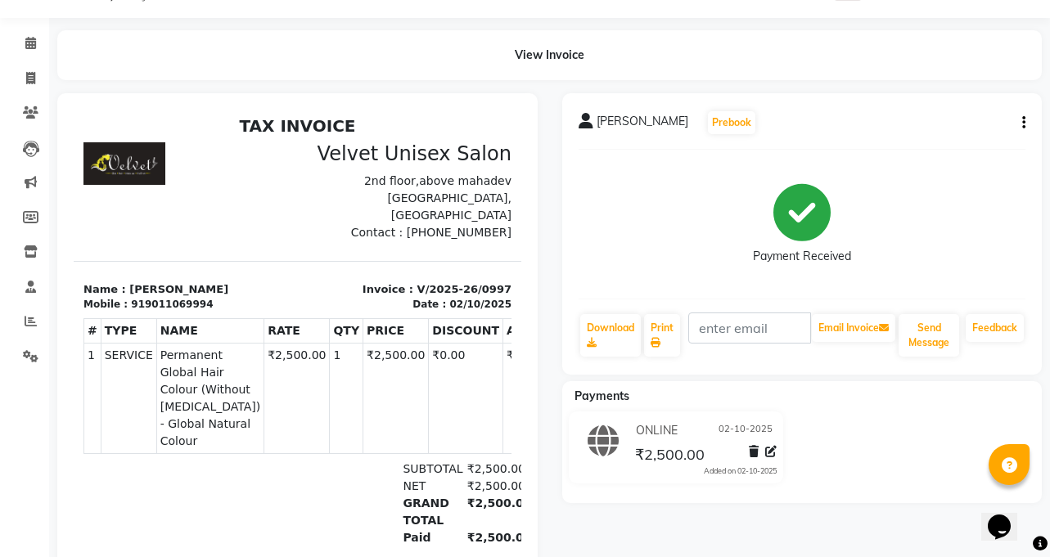
click at [1023, 123] on icon "button" at bounding box center [1023, 123] width 3 height 1
click at [1014, 41] on div "View Invoice" at bounding box center [549, 55] width 984 height 50
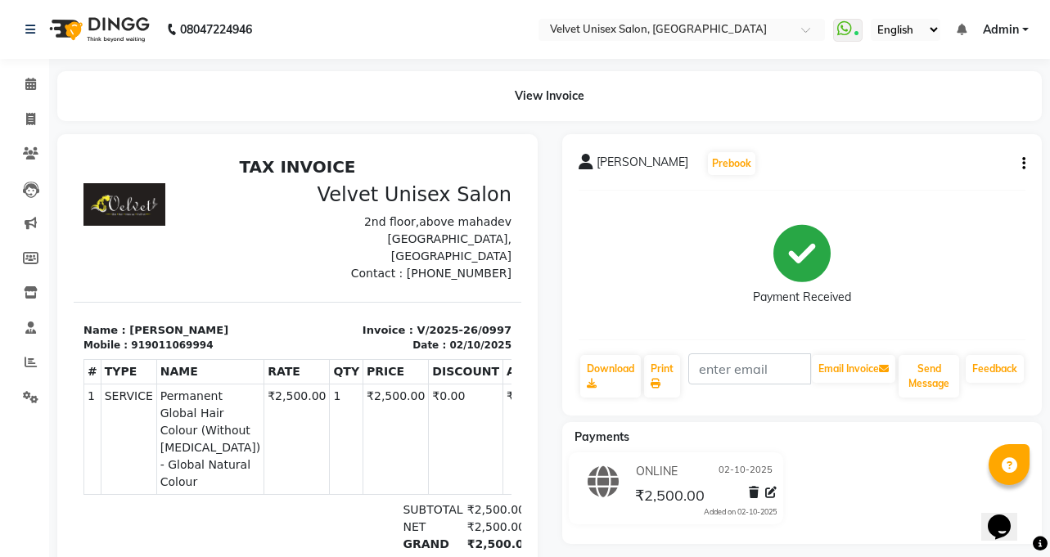
click at [1028, 31] on ul "WhatsApp Status ✕ Status: Connected Most Recent Message: [DATE] 01:30 PM Recent…" at bounding box center [935, 30] width 204 height 22
click at [1027, 27] on link "Admin" at bounding box center [1006, 29] width 46 height 17
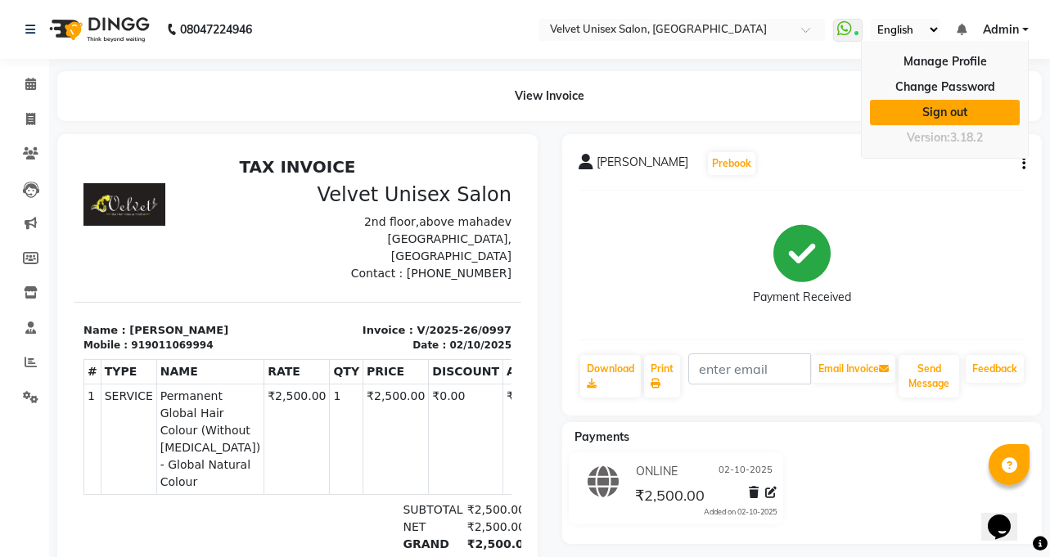
click at [959, 112] on link "Sign out" at bounding box center [945, 112] width 150 height 25
